Goal: Information Seeking & Learning: Learn about a topic

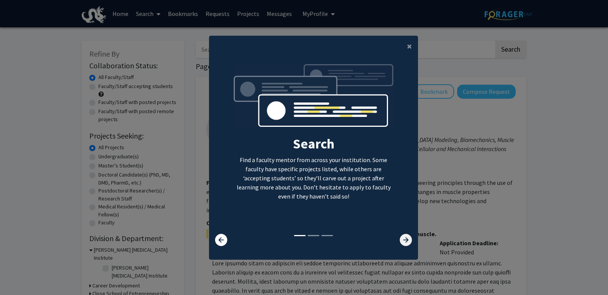
click at [402, 240] on icon at bounding box center [406, 240] width 12 height 12
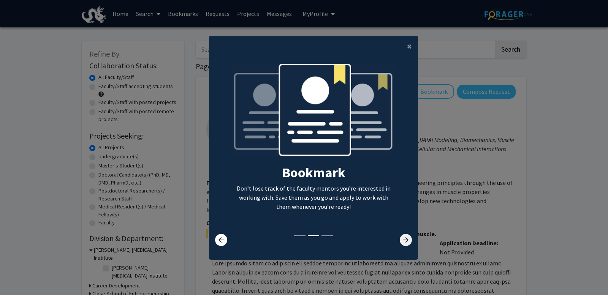
click at [402, 240] on icon at bounding box center [406, 240] width 12 height 12
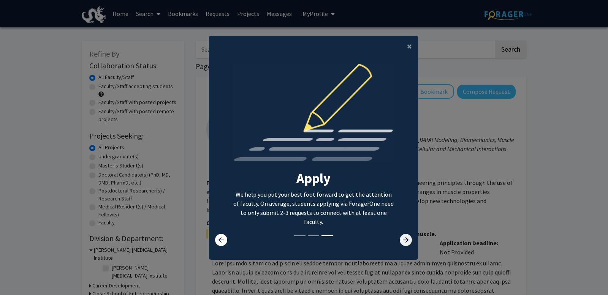
click at [402, 240] on icon at bounding box center [406, 240] width 12 height 12
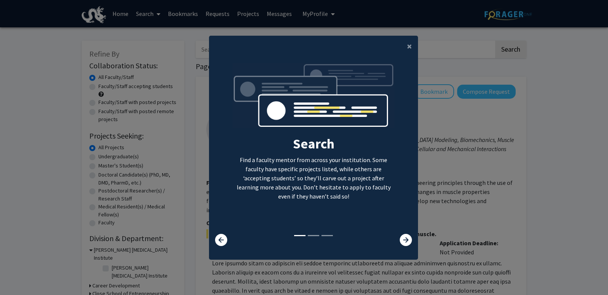
click at [406, 248] on div "Search Find a faculty mentor from across your institution. Some faculty have sp…" at bounding box center [313, 154] width 209 height 195
click at [415, 234] on div at bounding box center [400, 240] width 35 height 12
click at [400, 238] on icon at bounding box center [406, 240] width 12 height 12
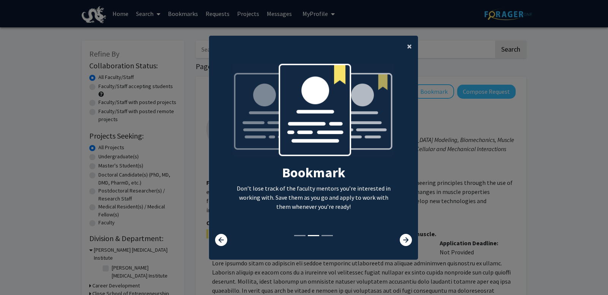
click at [404, 49] on button "×" at bounding box center [409, 46] width 17 height 21
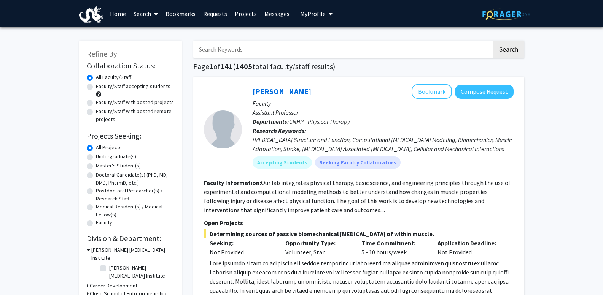
click at [115, 157] on label "Undergraduate(s)" at bounding box center [116, 157] width 40 height 8
click at [101, 157] on input "Undergraduate(s)" at bounding box center [98, 155] width 5 height 5
radio input "true"
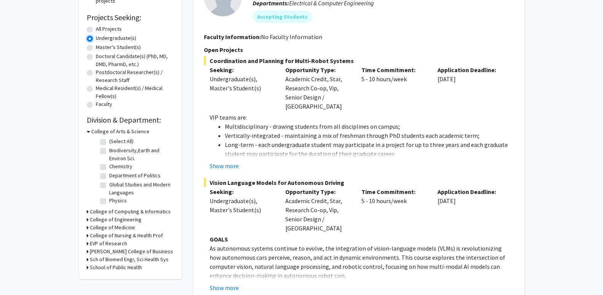
scroll to position [120, 0]
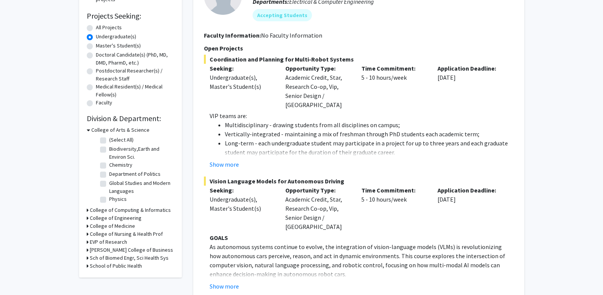
click at [114, 252] on h3 "[PERSON_NAME] College of Business" at bounding box center [131, 250] width 83 height 8
click at [109, 264] on label "Health Administration" at bounding box center [133, 268] width 49 height 8
click at [109, 264] on input "Health Administration" at bounding box center [111, 266] width 5 height 5
checkbox input "true"
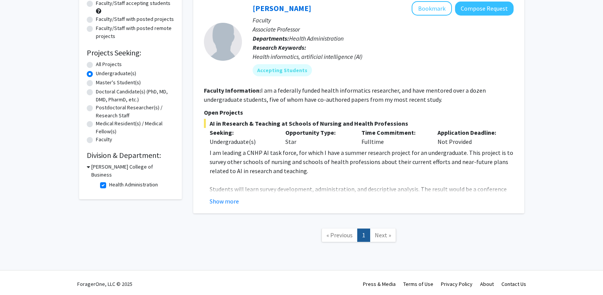
scroll to position [84, 0]
click at [127, 165] on h3 "[PERSON_NAME] College of Business" at bounding box center [132, 171] width 83 height 16
click at [127, 165] on h3 "[PERSON_NAME] College of Business" at bounding box center [131, 167] width 83 height 8
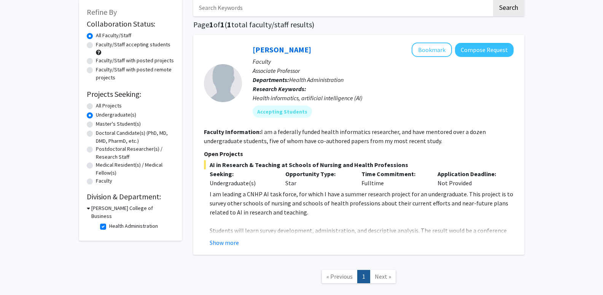
scroll to position [40, 0]
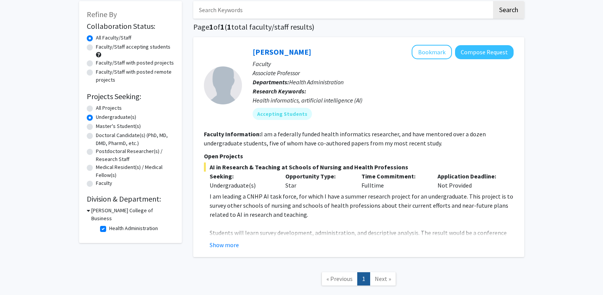
click at [106, 225] on fg-checkbox "Health Administration Health Administration" at bounding box center [136, 229] width 72 height 9
click at [109, 225] on label "Health Administration" at bounding box center [133, 229] width 49 height 8
click at [109, 225] on input "Health Administration" at bounding box center [111, 227] width 5 height 5
checkbox input "false"
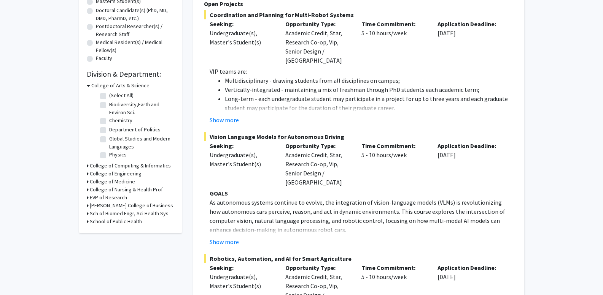
scroll to position [165, 0]
click at [125, 206] on h3 "[PERSON_NAME] College of Business" at bounding box center [131, 206] width 83 height 8
click at [125, 206] on h3 "[PERSON_NAME] College of Business" at bounding box center [132, 210] width 83 height 16
click at [119, 221] on h3 "School of Public Health" at bounding box center [116, 222] width 52 height 8
click at [119, 221] on h3 "School of Public Health" at bounding box center [117, 222] width 52 height 8
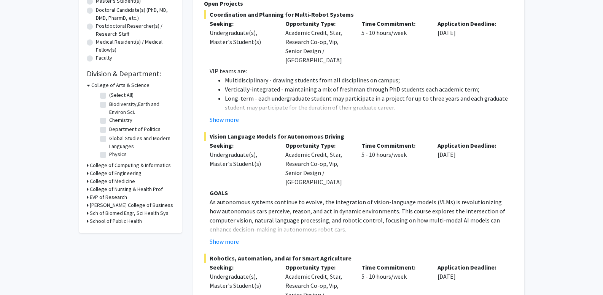
click at [123, 215] on h3 "Sch of Biomed Engr, Sci Health Sys" at bounding box center [129, 214] width 79 height 8
click at [123, 215] on h3 "Sch of Biomed Engr, Sci Health Sys" at bounding box center [130, 214] width 79 height 8
click at [153, 167] on h3 "College of Computing & Informatics" at bounding box center [130, 166] width 81 height 8
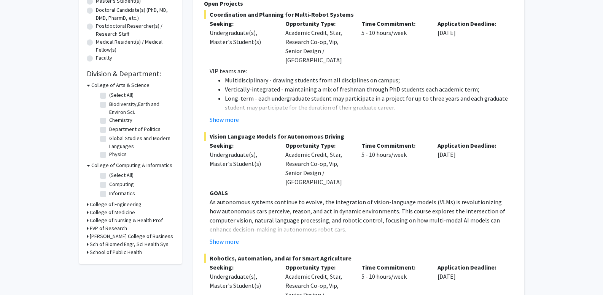
click at [120, 174] on label "(Select All)" at bounding box center [121, 175] width 24 height 8
click at [114, 174] on input "(Select All)" at bounding box center [111, 173] width 5 height 5
checkbox input "true"
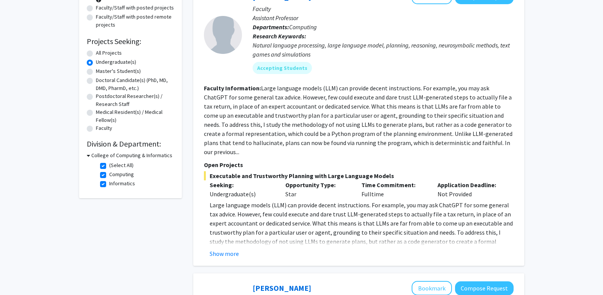
scroll to position [70, 0]
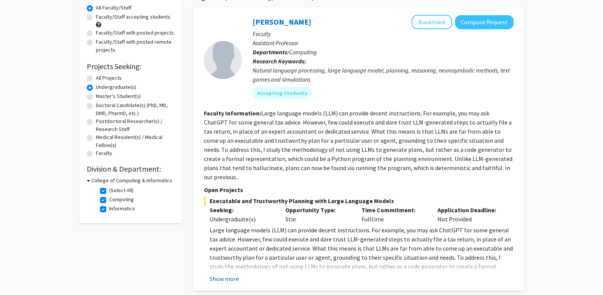
click at [229, 275] on button "Show more" at bounding box center [224, 279] width 29 height 9
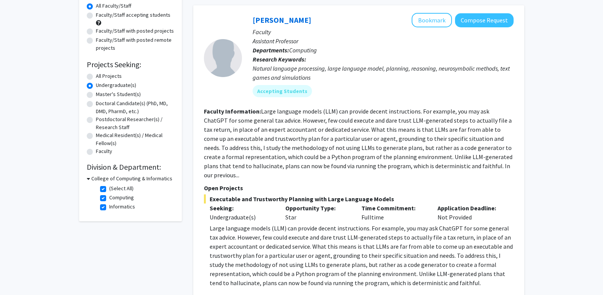
scroll to position [70, 0]
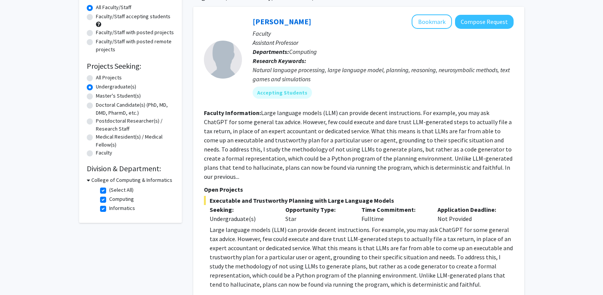
click at [98, 188] on fg-checkbox-list "(Select All) (Select All) Computing Computing Informatics Informatics" at bounding box center [136, 199] width 76 height 31
click at [109, 193] on label "(Select All)" at bounding box center [121, 190] width 24 height 8
click at [109, 191] on input "(Select All)" at bounding box center [111, 188] width 5 height 5
checkbox input "false"
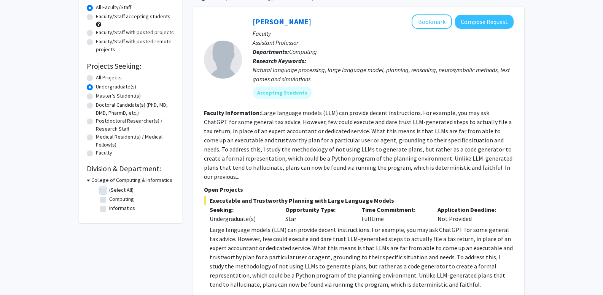
checkbox input "false"
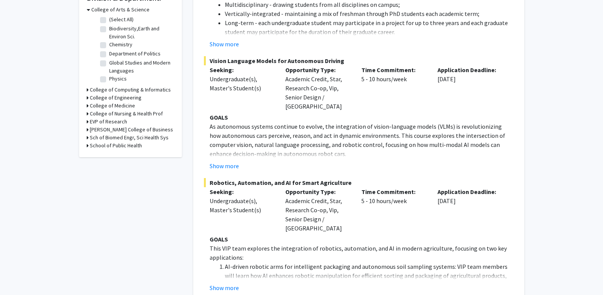
scroll to position [242, 0]
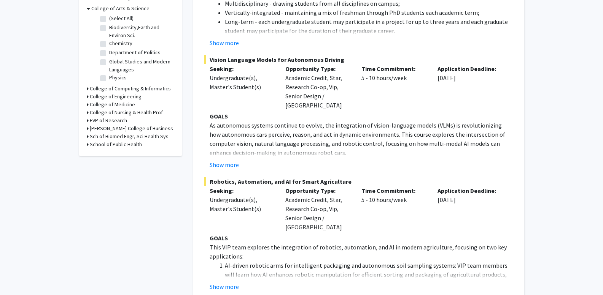
click at [118, 130] on h3 "[PERSON_NAME] College of Business" at bounding box center [131, 129] width 83 height 8
click at [122, 143] on label "Health Administration" at bounding box center [133, 147] width 49 height 8
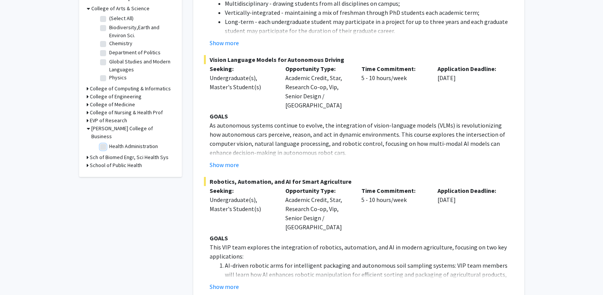
click at [114, 143] on input "Health Administration" at bounding box center [111, 145] width 5 height 5
checkbox input "true"
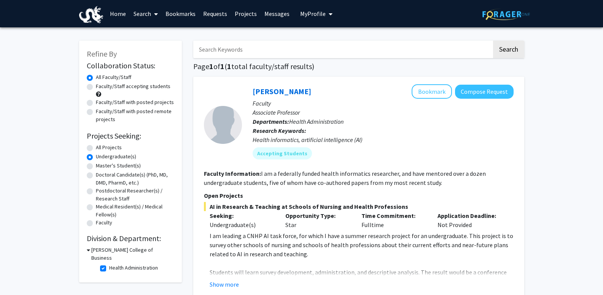
scroll to position [86, 0]
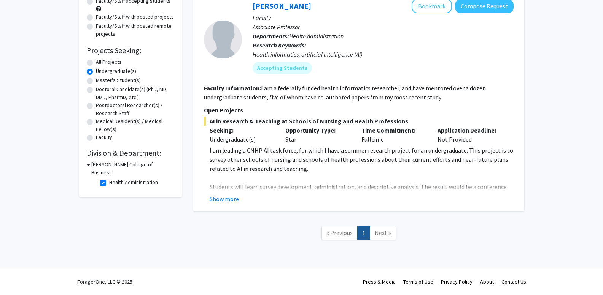
click at [229, 207] on div "[PERSON_NAME] Bookmark Compose Request Faculty Associate Professor Departments:…" at bounding box center [358, 101] width 331 height 220
click at [229, 206] on div "[PERSON_NAME] Bookmark Compose Request Faculty Associate Professor Departments:…" at bounding box center [358, 101] width 331 height 220
click at [233, 199] on button "Show more" at bounding box center [224, 199] width 29 height 9
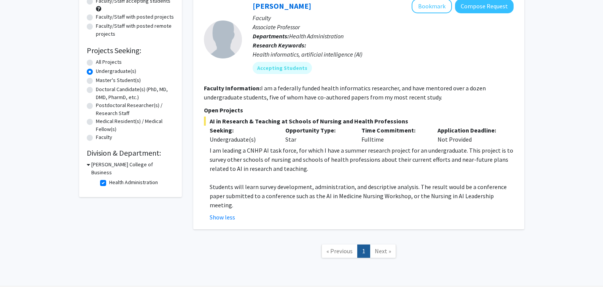
scroll to position [0, 0]
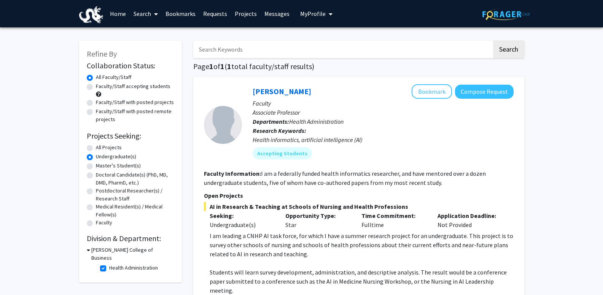
click at [109, 264] on label "Health Administration" at bounding box center [133, 268] width 49 height 8
click at [109, 264] on input "Health Administration" at bounding box center [111, 266] width 5 height 5
checkbox input "false"
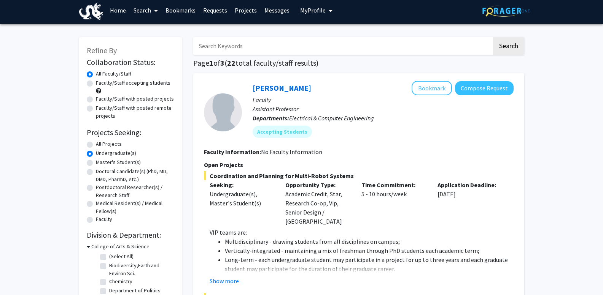
scroll to position [2, 0]
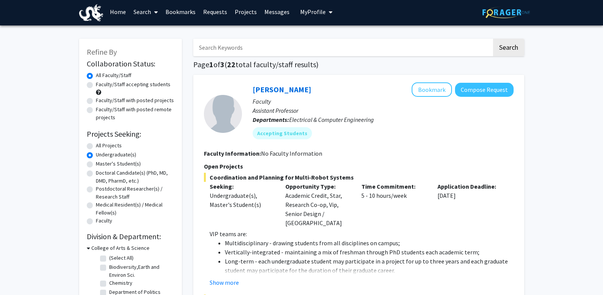
click at [152, 101] on label "Faculty/Staff with posted projects" at bounding box center [135, 101] width 78 height 8
click at [101, 101] on input "Faculty/Staff with posted projects" at bounding box center [98, 99] width 5 height 5
radio input "true"
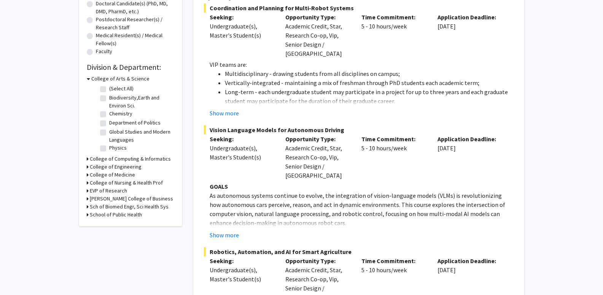
scroll to position [172, 0]
click at [129, 200] on h3 "[PERSON_NAME] College of Business" at bounding box center [131, 199] width 83 height 8
click at [129, 200] on h3 "[PERSON_NAME] College of Business" at bounding box center [132, 203] width 83 height 16
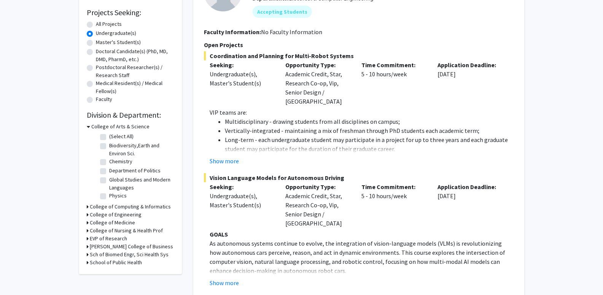
scroll to position [0, 0]
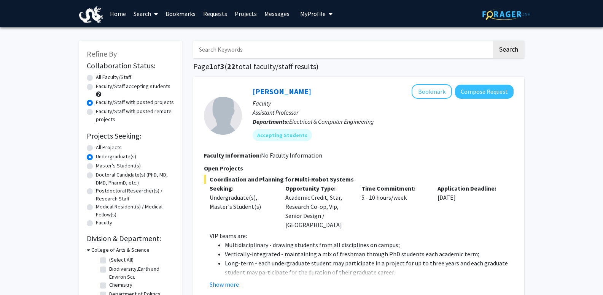
click at [247, 48] on input "Search Keywords" at bounding box center [342, 49] width 299 height 17
type input "Accounting"
click at [493, 41] on button "Search" at bounding box center [508, 49] width 31 height 17
radio input "true"
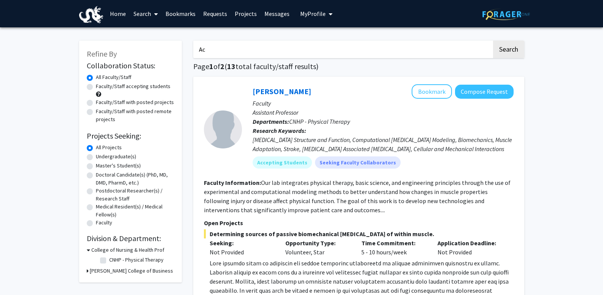
type input "A"
type input "Finance"
click at [493, 41] on button "Search" at bounding box center [508, 49] width 31 height 17
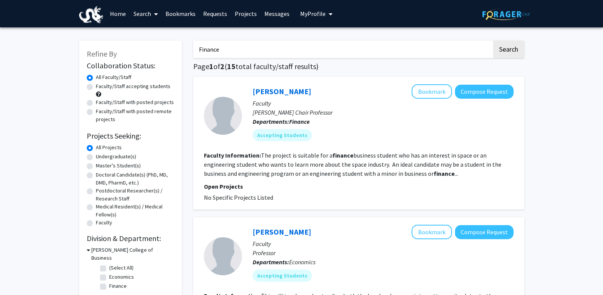
click at [143, 7] on link "Search" at bounding box center [146, 13] width 32 height 27
click at [155, 43] on span "Students" at bounding box center [153, 50] width 46 height 15
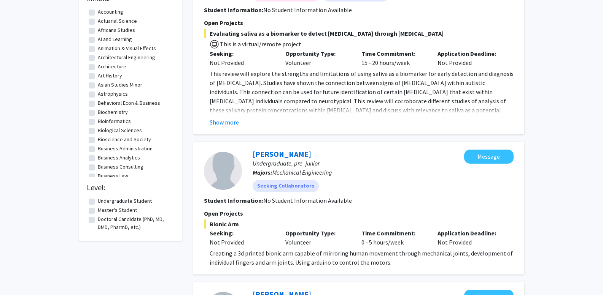
scroll to position [306, 0]
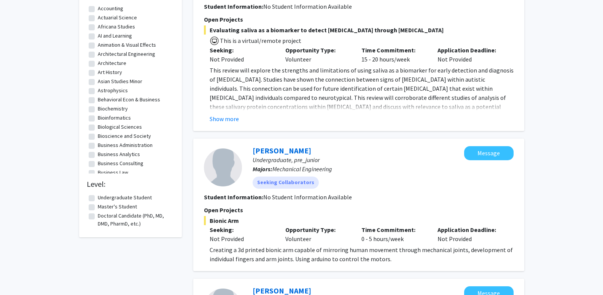
click at [122, 163] on label "Business Consulting" at bounding box center [121, 164] width 46 height 8
click at [103, 163] on input "Business Consulting" at bounding box center [100, 162] width 5 height 5
checkbox input "true"
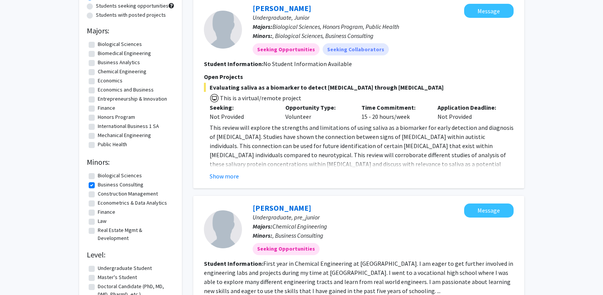
scroll to position [82, 0]
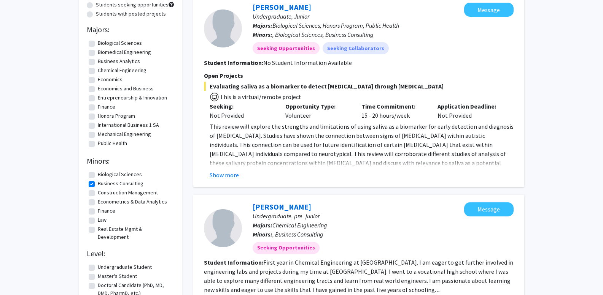
click at [98, 211] on label "Finance" at bounding box center [106, 211] width 17 height 8
click at [98, 211] on input "Finance" at bounding box center [100, 209] width 5 height 5
checkbox input "true"
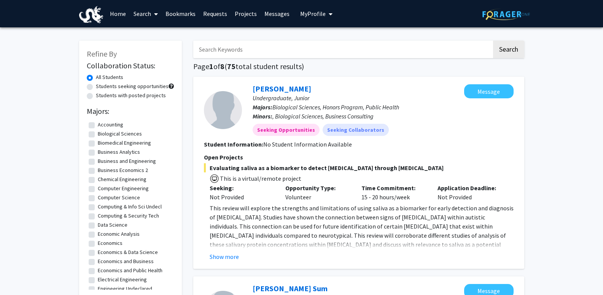
scroll to position [20, 0]
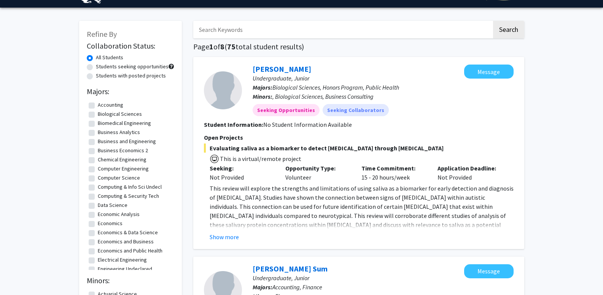
click at [98, 106] on label "Accounting" at bounding box center [110, 105] width 25 height 8
click at [98, 106] on input "Accounting" at bounding box center [100, 103] width 5 height 5
checkbox input "true"
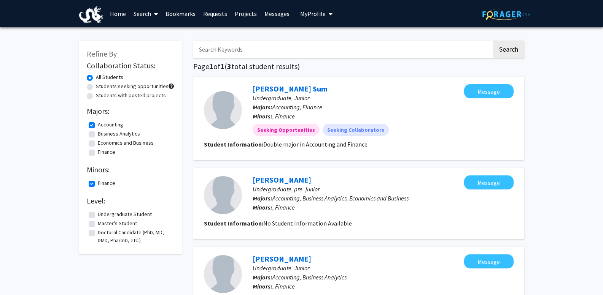
click at [247, 11] on link "Projects" at bounding box center [246, 13] width 30 height 27
